Goal: Information Seeking & Learning: Learn about a topic

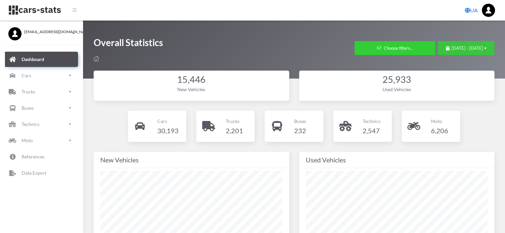
click at [451, 49] on span "[DATE] - [DATE]" at bounding box center [467, 47] width 32 height 5
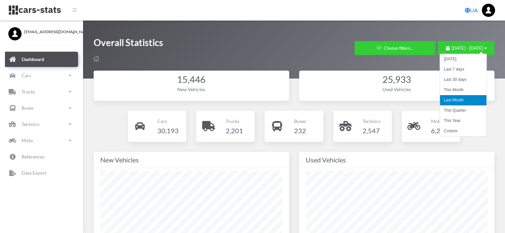
click at [450, 101] on li "Last Month" at bounding box center [463, 100] width 46 height 10
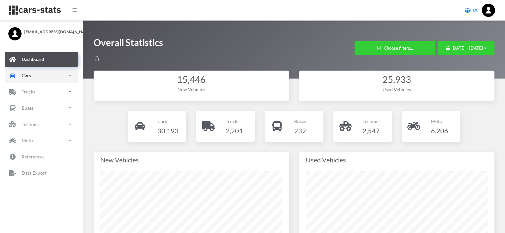
click at [23, 74] on p "Cars" at bounding box center [26, 75] width 9 height 8
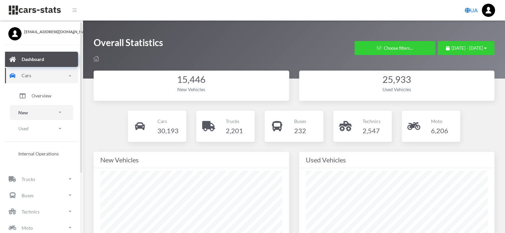
click at [28, 113] on p "New" at bounding box center [23, 113] width 10 height 8
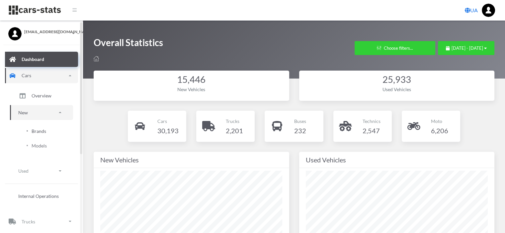
click at [34, 131] on span "Brands" at bounding box center [39, 131] width 15 height 7
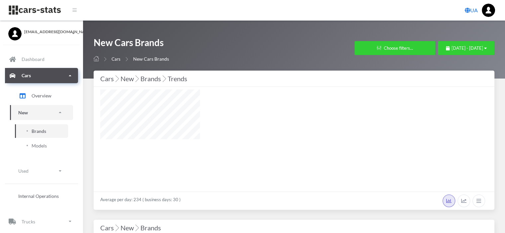
select select "25"
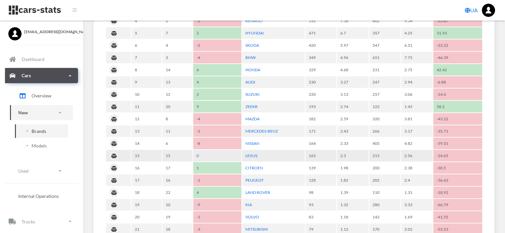
scroll to position [398, 0]
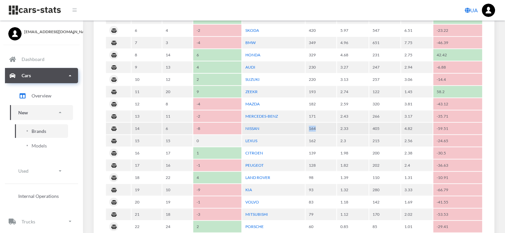
drag, startPoint x: 317, startPoint y: 126, endPoint x: 301, endPoint y: 124, distance: 16.1
click at [301, 124] on tr "14 6 -8 NISSAN 164 2.33 405 4.82 -59.51" at bounding box center [294, 129] width 376 height 12
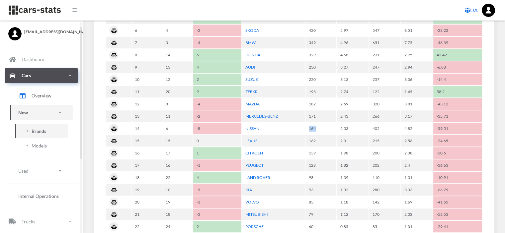
scroll to position [96, 0]
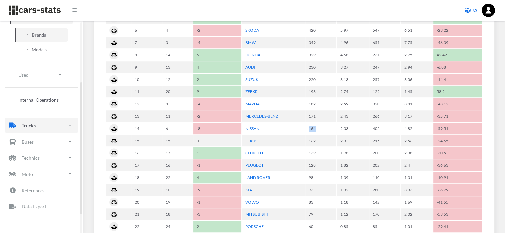
click at [31, 125] on p "Trucks" at bounding box center [29, 125] width 14 height 8
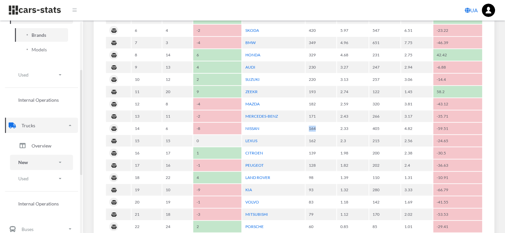
click at [27, 165] on p "New" at bounding box center [23, 162] width 10 height 8
click at [42, 181] on span "Brands" at bounding box center [39, 181] width 15 height 7
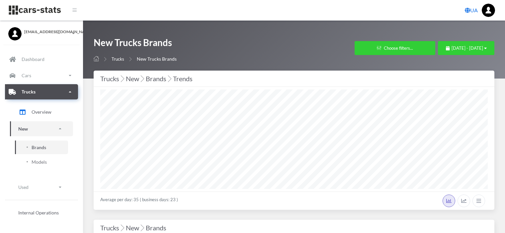
select select "25"
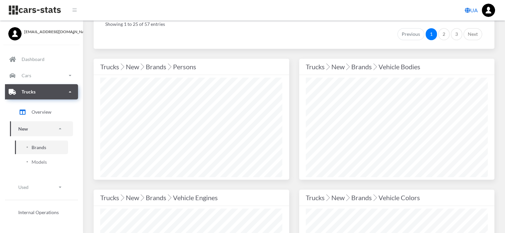
scroll to position [697, 0]
